Goal: Task Accomplishment & Management: Complete application form

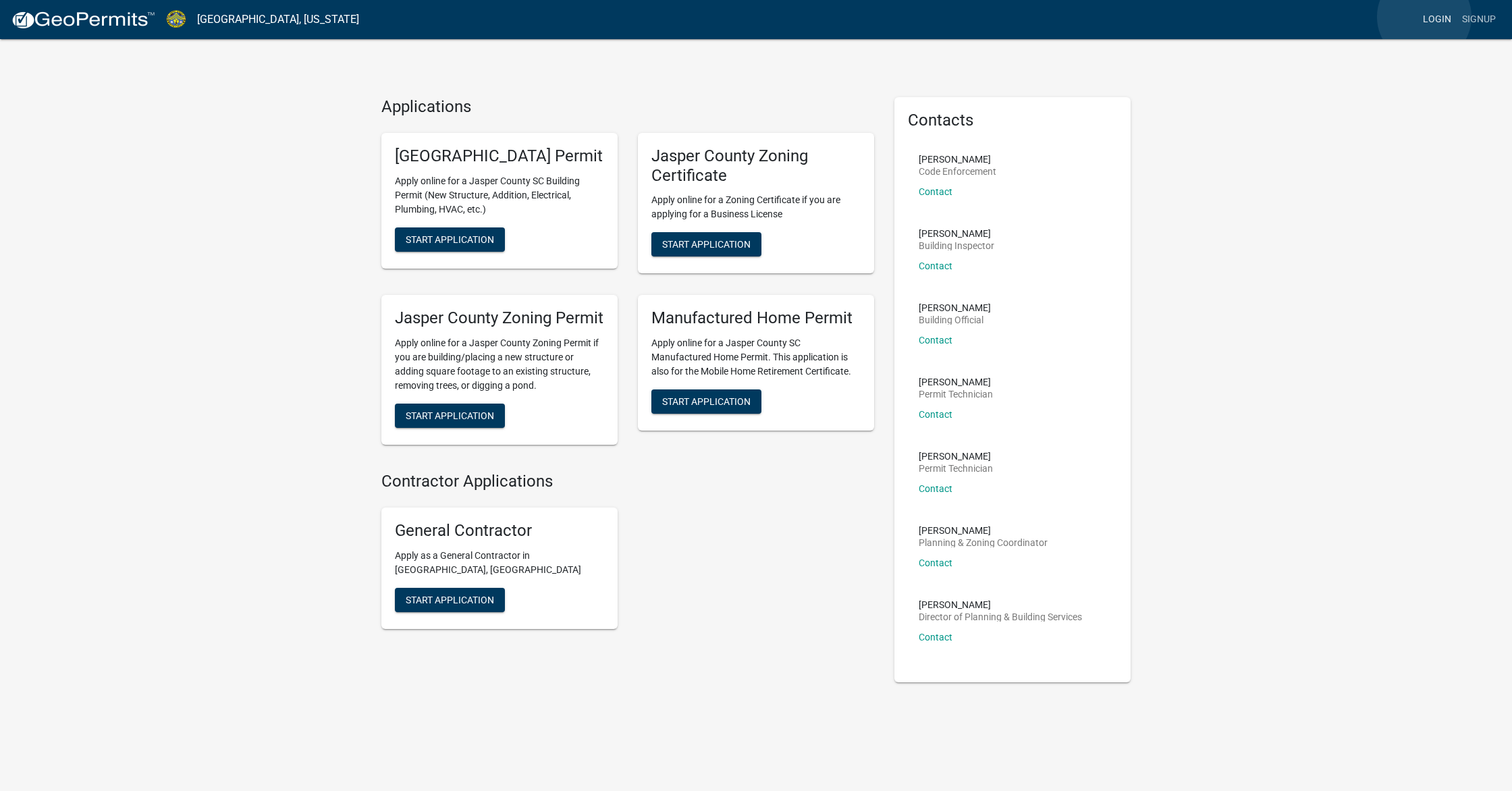
click at [1424, 16] on link "Login" at bounding box center [1437, 19] width 39 height 26
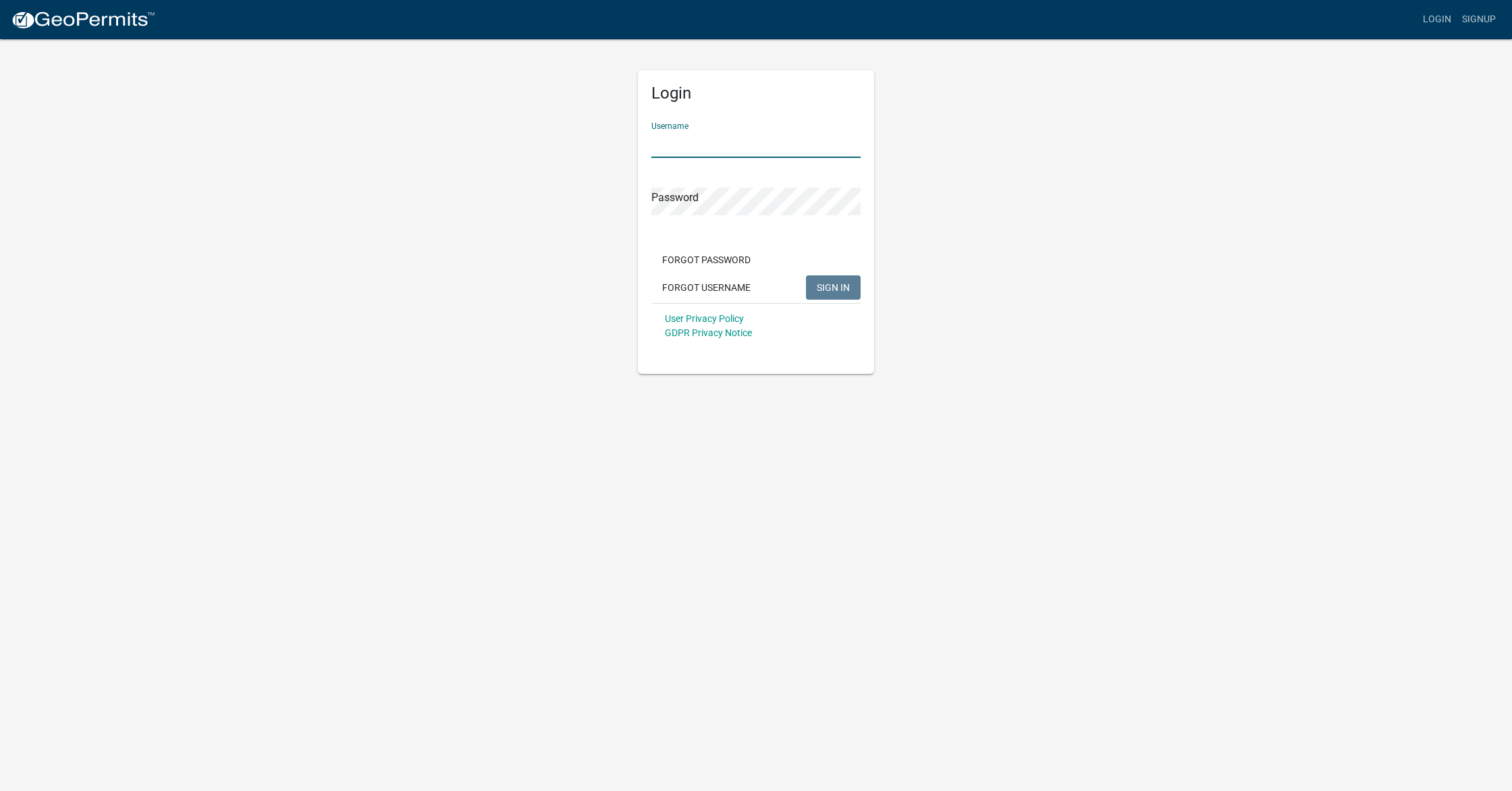
click at [779, 140] on input "Username" at bounding box center [756, 144] width 209 height 28
type input "[EMAIL_ADDRESS][DOMAIN_NAME]"
click at [824, 284] on span "SIGN IN" at bounding box center [833, 286] width 33 height 11
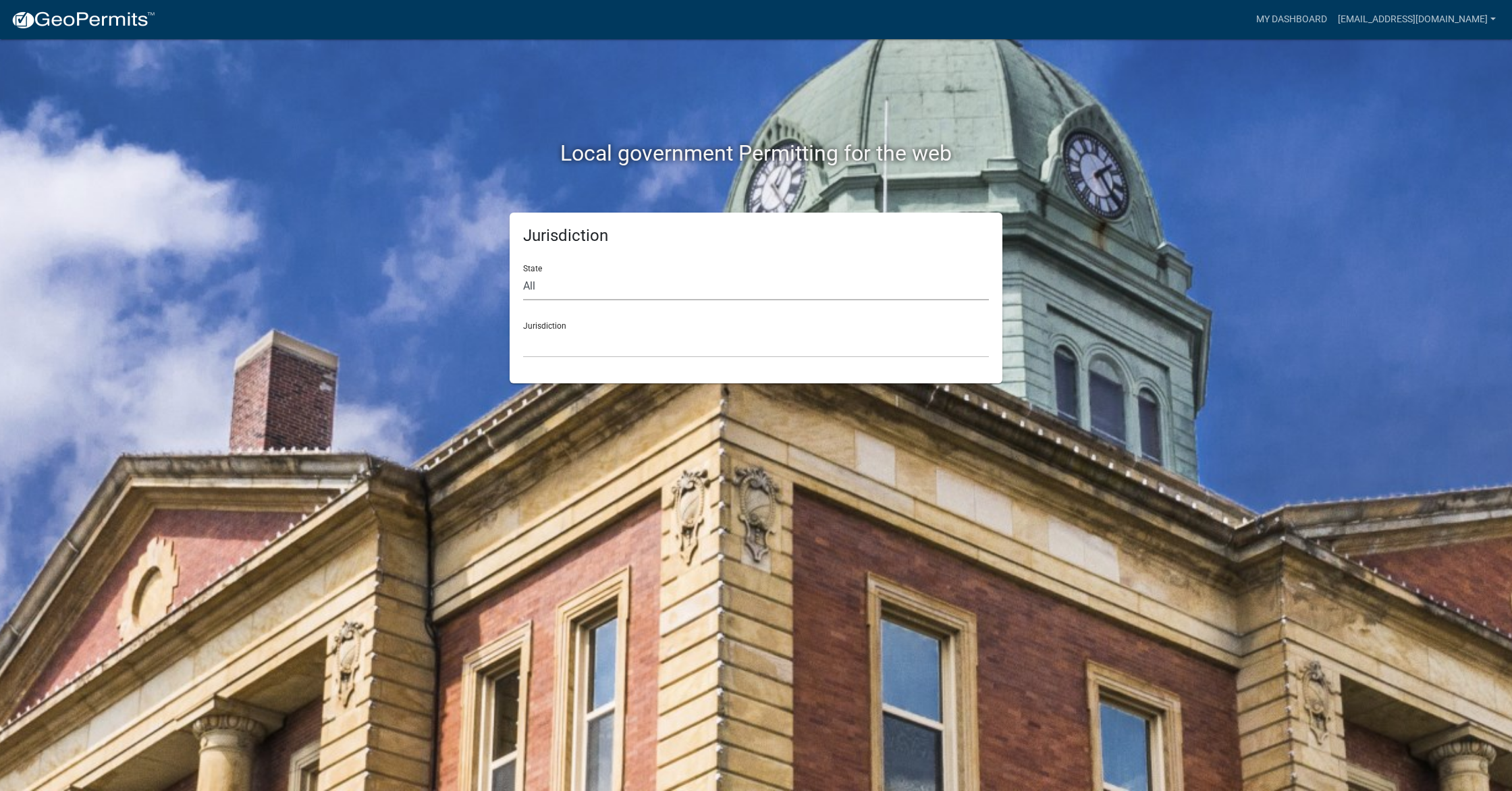
click at [561, 282] on select "All [US_STATE] [US_STATE] [US_STATE] [US_STATE] [US_STATE] [US_STATE] [US_STATE…" at bounding box center [756, 286] width 466 height 28
select select "[US_STATE]"
click at [523, 273] on select "All [US_STATE] [US_STATE] [US_STATE] [US_STATE] [US_STATE] [US_STATE] [US_STATE…" at bounding box center [756, 286] width 466 height 28
click at [592, 334] on select "[GEOGRAPHIC_DATA], [US_STATE] [GEOGRAPHIC_DATA], [US_STATE]" at bounding box center [756, 343] width 466 height 28
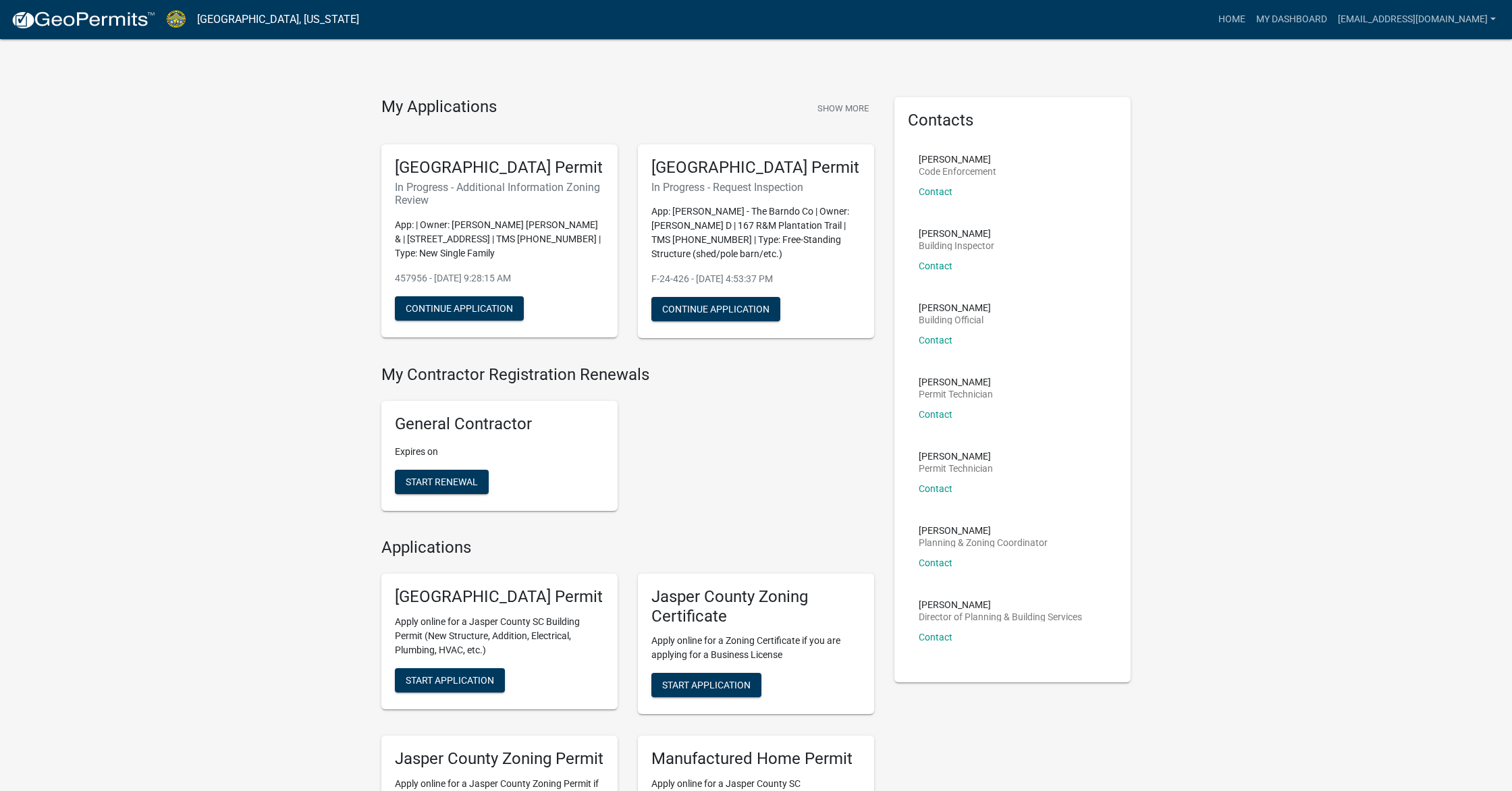
click at [517, 241] on p "App: | Owner: [PERSON_NAME] [PERSON_NAME] & | [STREET_ADDRESS] | TMS [PHONE_NUM…" at bounding box center [499, 239] width 209 height 43
click at [467, 251] on p "App: | Owner: [PERSON_NAME] [PERSON_NAME] & | [STREET_ADDRESS] | TMS [PHONE_NUM…" at bounding box center [499, 239] width 209 height 43
click at [1306, 15] on link "My Dashboard" at bounding box center [1292, 19] width 81 height 26
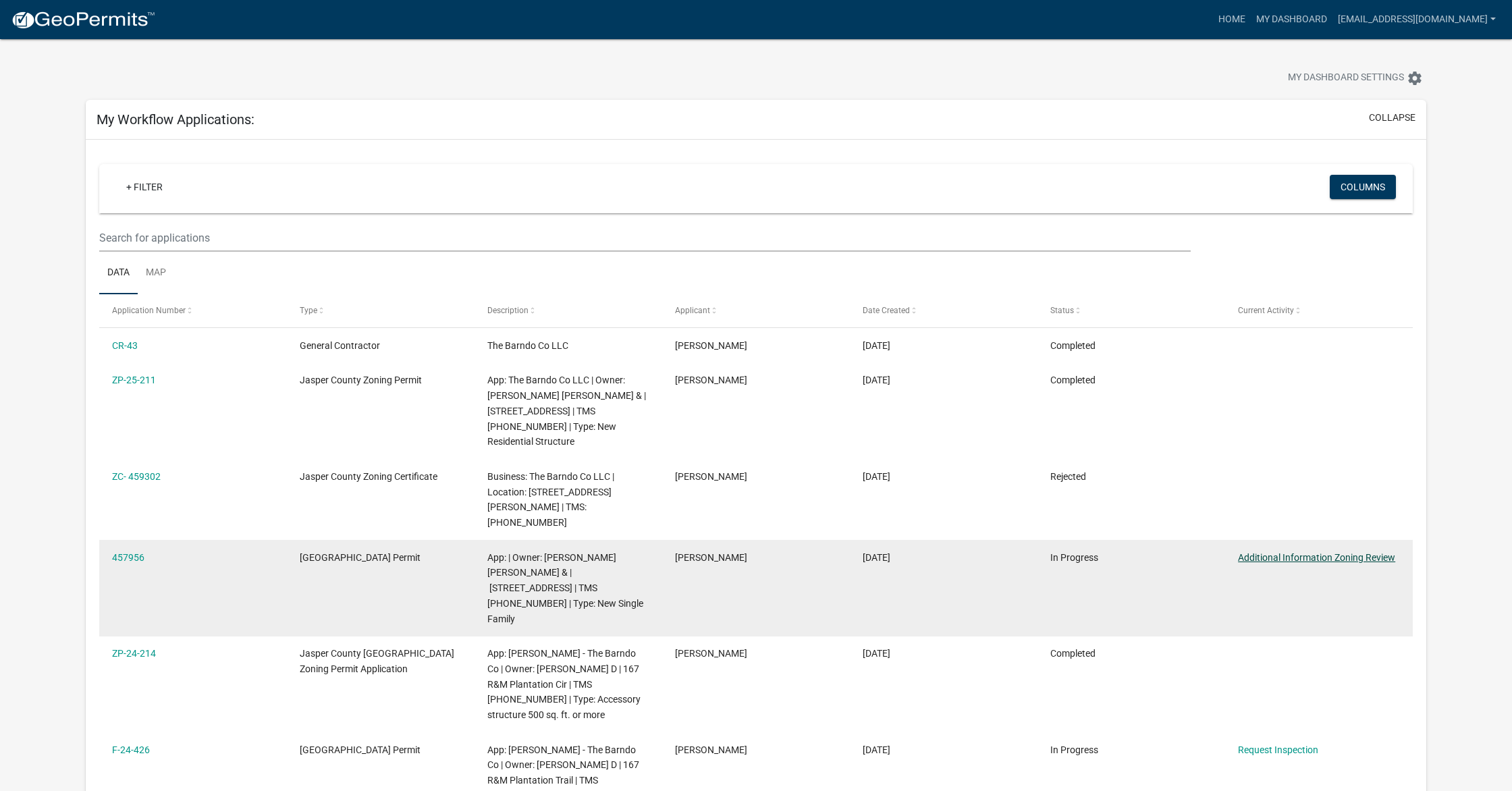
scroll to position [16, 0]
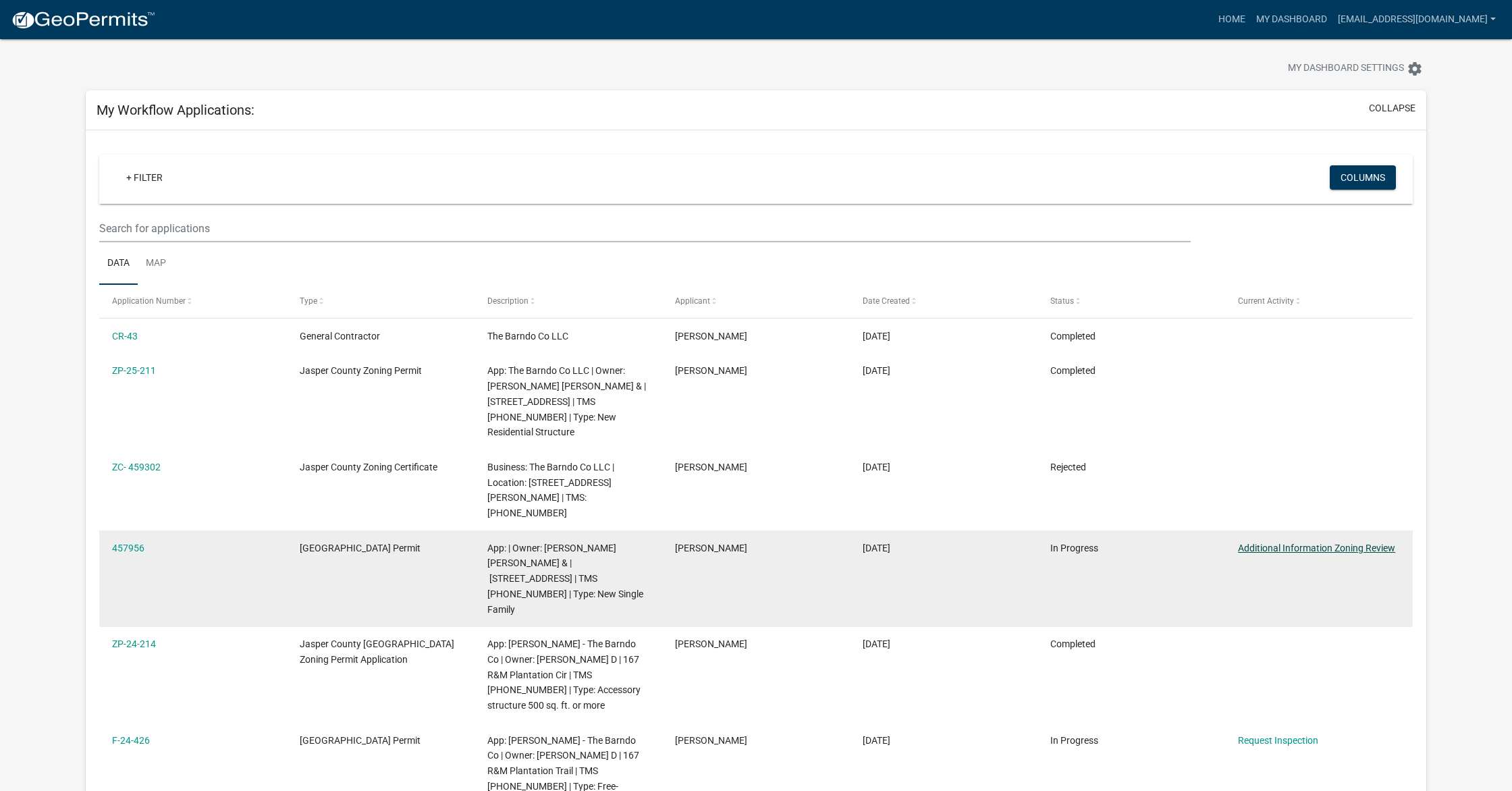
click at [1328, 548] on datatable-body-cell "Additional Information Zoning Review" at bounding box center [1319, 579] width 188 height 97
click at [1334, 542] on link "Additional Information Zoning Review" at bounding box center [1316, 547] width 158 height 11
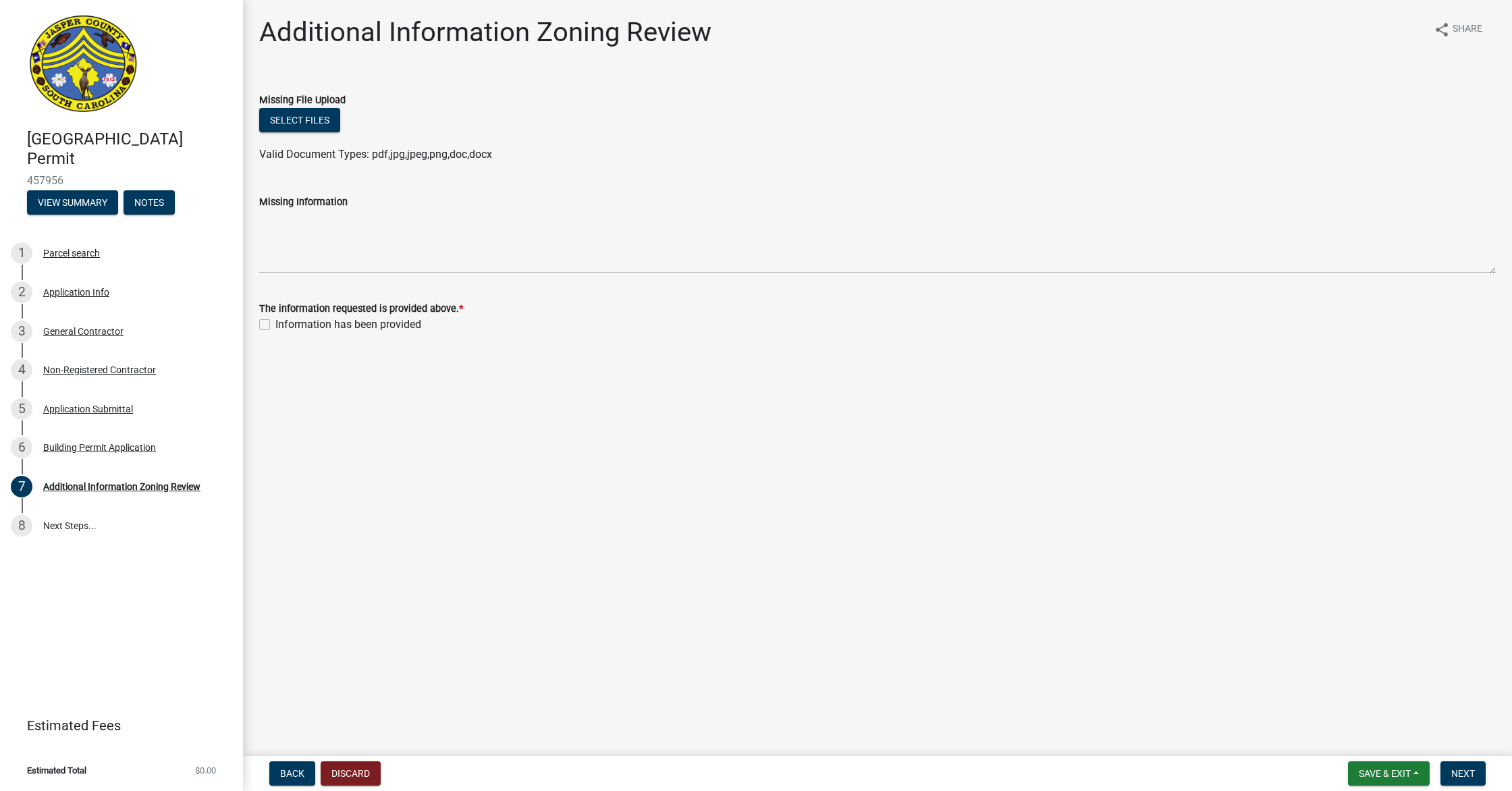
click at [276, 322] on label "Information has been provided" at bounding box center [348, 324] width 146 height 16
click at [276, 322] on input "Information has been provided" at bounding box center [279, 320] width 9 height 9
checkbox input "true"
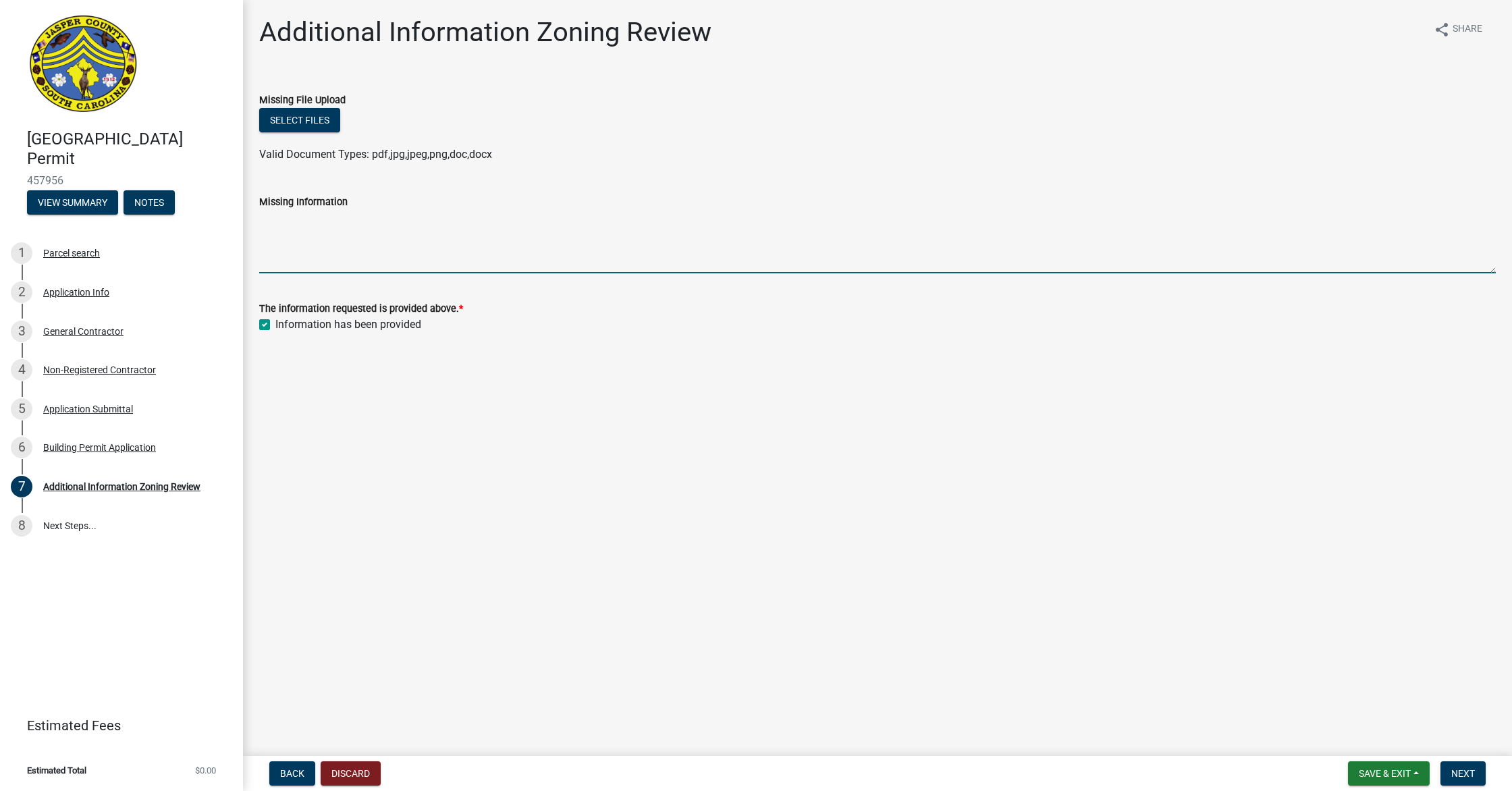
click at [281, 251] on textarea "Missing Information" at bounding box center [877, 242] width 1236 height 64
click at [278, 132] on button "Select files" at bounding box center [300, 120] width 81 height 24
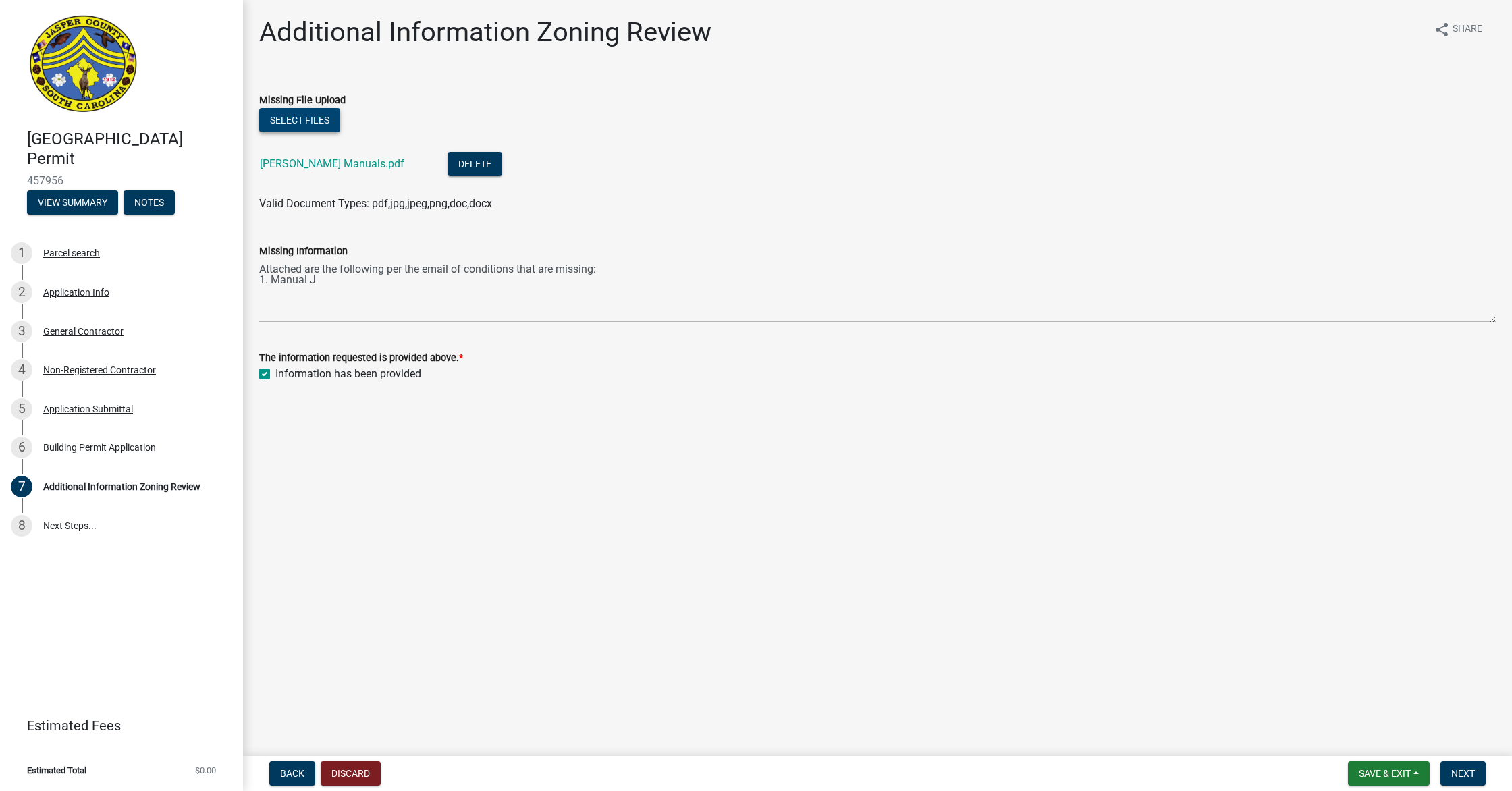
click at [301, 124] on button "Select files" at bounding box center [300, 120] width 81 height 24
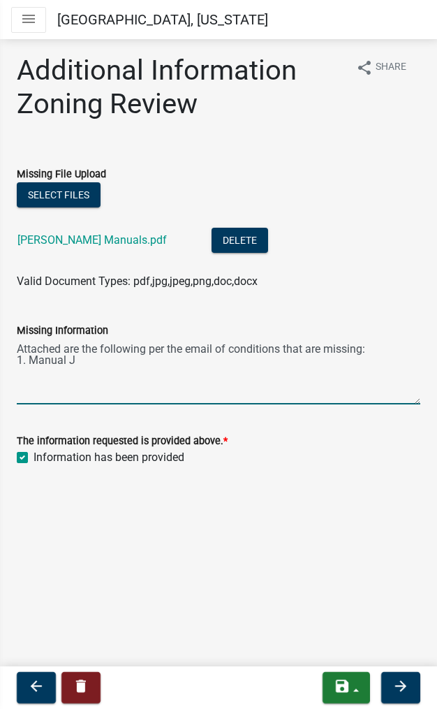
click at [120, 369] on textarea "Attached are the following per the email of conditions that are missing: 1. Man…" at bounding box center [218, 372] width 403 height 66
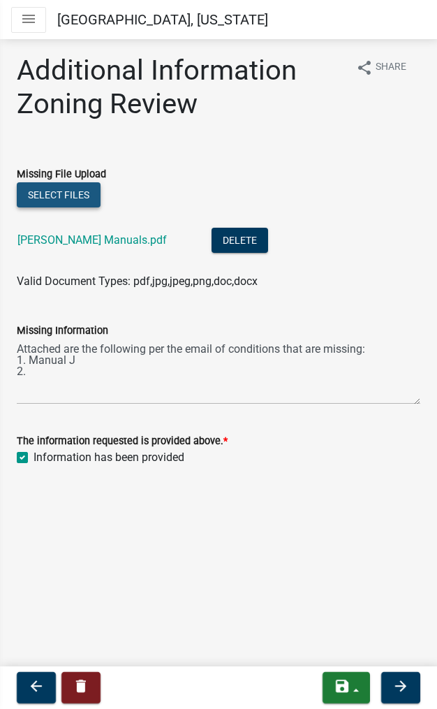
click at [64, 191] on button "Select files" at bounding box center [59, 194] width 84 height 25
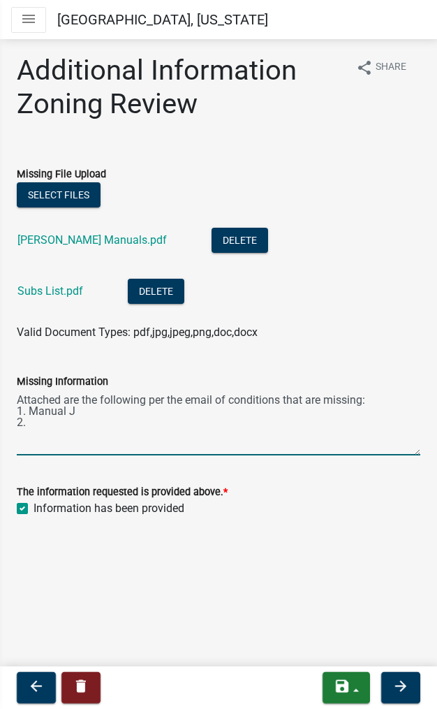
click at [21, 425] on textarea "Attached are the following per the email of conditions that are missing: 1. Man…" at bounding box center [218, 423] width 403 height 66
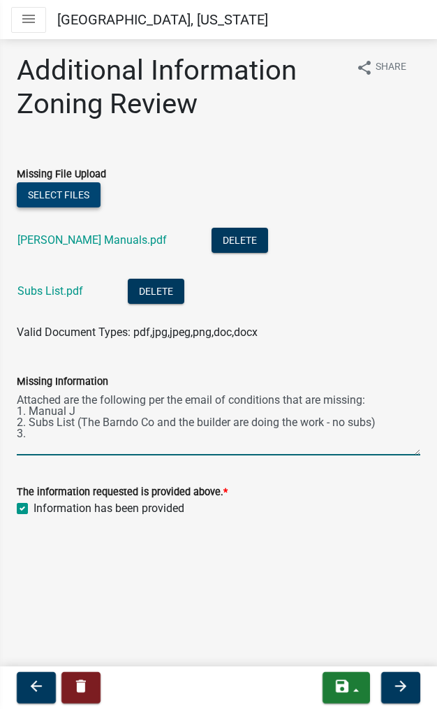
click at [69, 193] on button "Select files" at bounding box center [59, 194] width 84 height 25
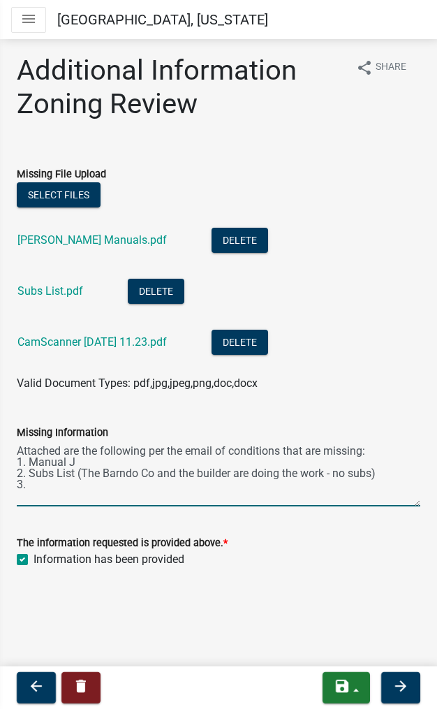
click at [100, 493] on textarea "Attached are the following per the email of conditions that are missing: 1. Man…" at bounding box center [218, 473] width 403 height 66
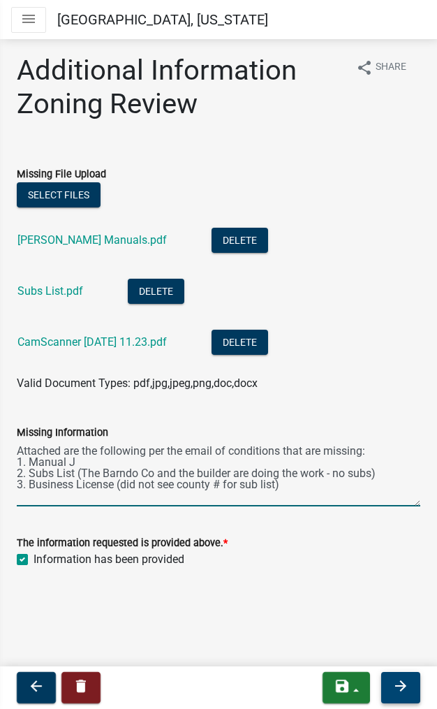
type textarea "Attached are the following per the email of conditions that are missing: 1. Man…"
click at [394, 683] on icon "arrow_forward" at bounding box center [400, 685] width 17 height 17
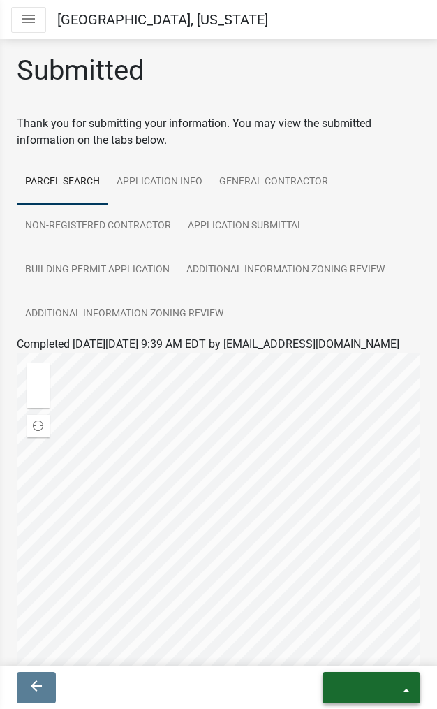
click at [412, 692] on button "exit" at bounding box center [372, 687] width 98 height 31
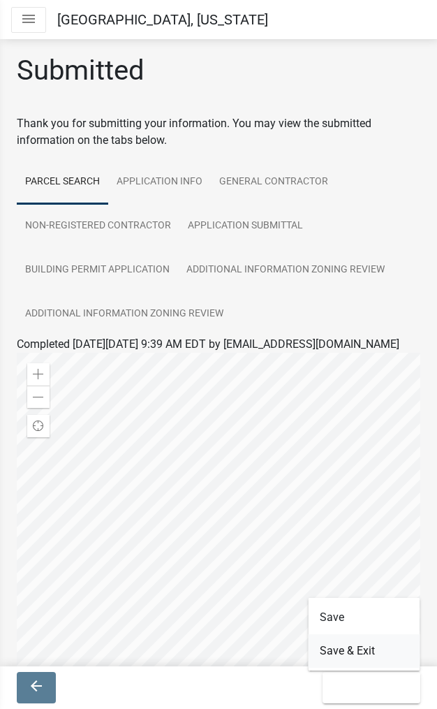
click at [350, 647] on button "Save & Exit" at bounding box center [365, 651] width 112 height 34
